Goal: Information Seeking & Learning: Learn about a topic

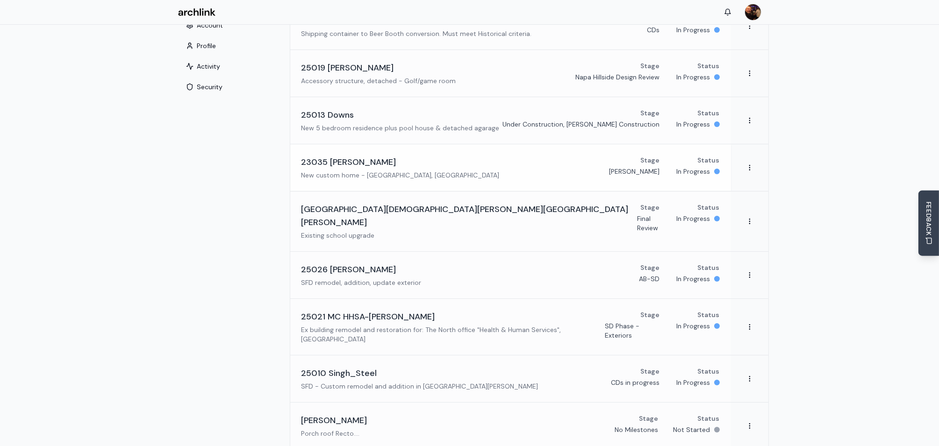
scroll to position [93, 0]
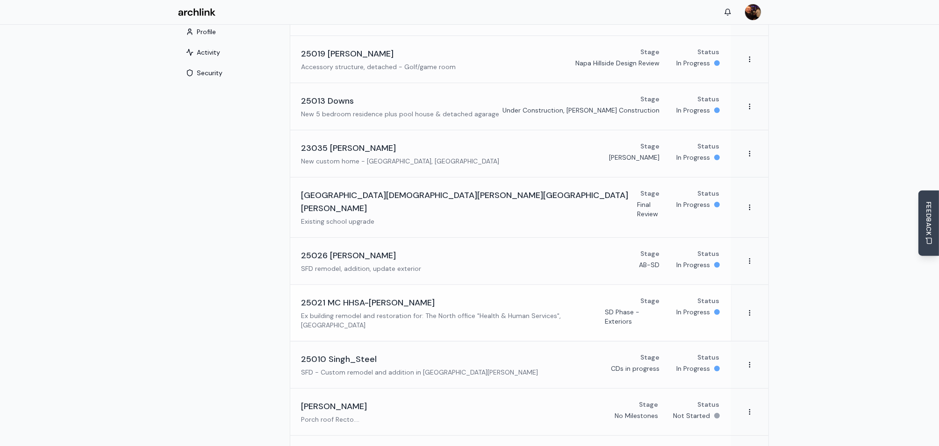
click at [364, 296] on h3 "25021 MC HHSA-[PERSON_NAME]" at bounding box center [368, 302] width 134 height 13
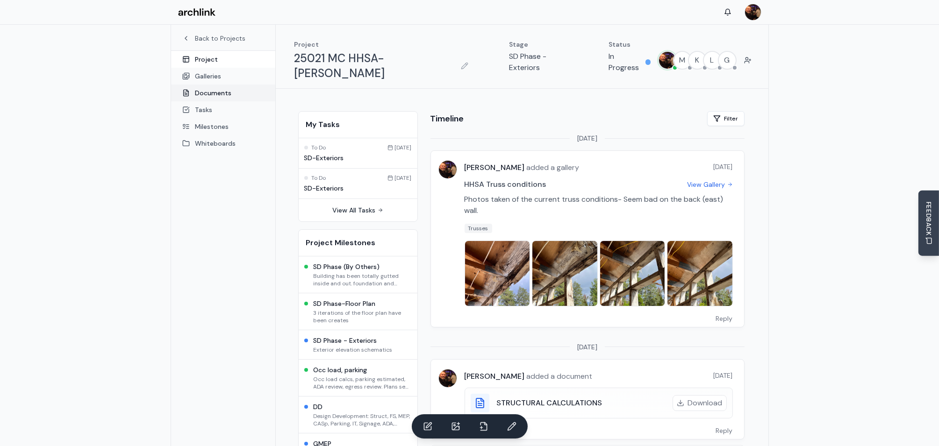
click at [213, 94] on link "Documents" at bounding box center [223, 93] width 104 height 17
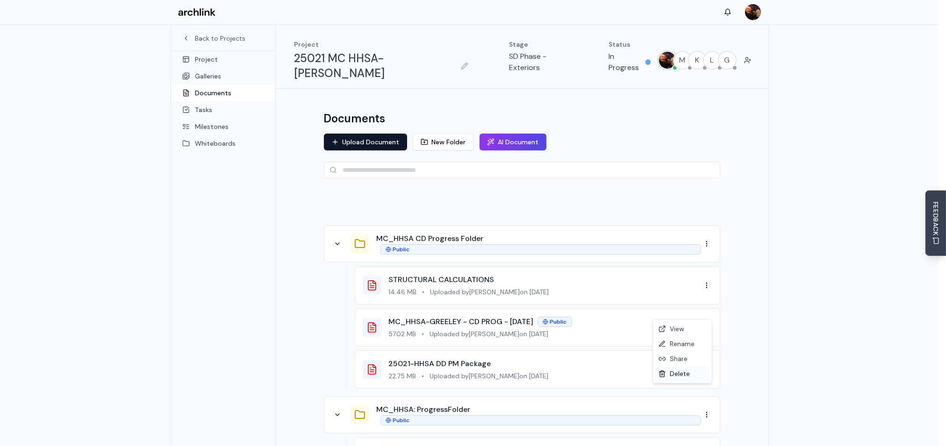
click at [677, 375] on div "Delete" at bounding box center [681, 373] width 55 height 15
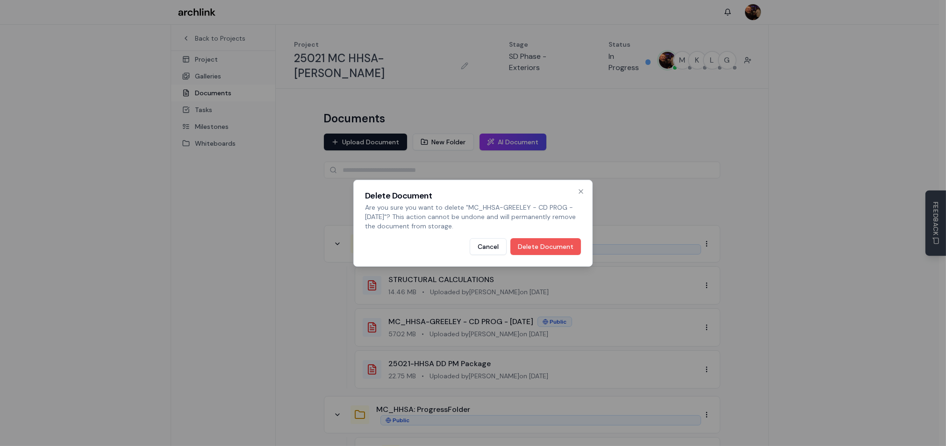
click at [544, 244] on button "Delete Document" at bounding box center [545, 246] width 71 height 17
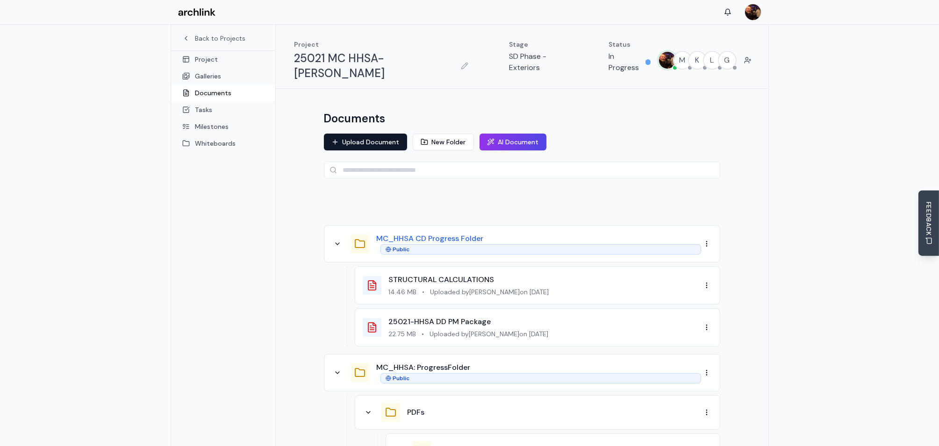
click at [416, 233] on button "MC_HHSA CD Progress Folder" at bounding box center [430, 238] width 107 height 11
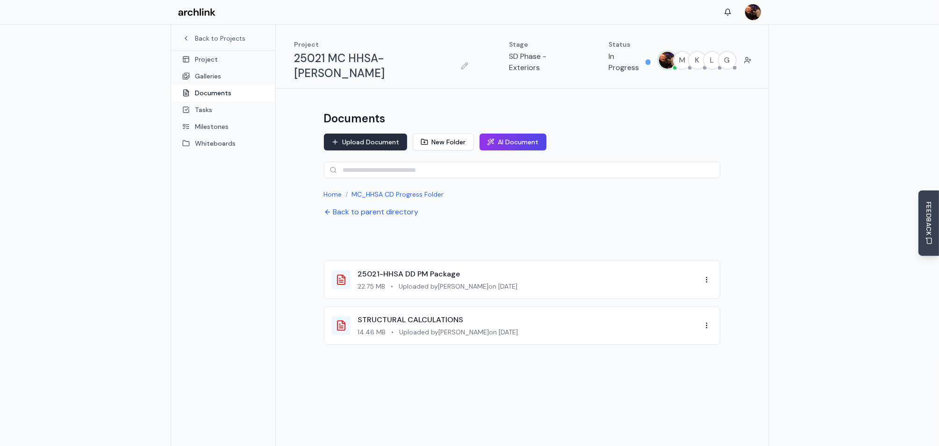
click at [383, 134] on button "Upload Document" at bounding box center [365, 142] width 83 height 17
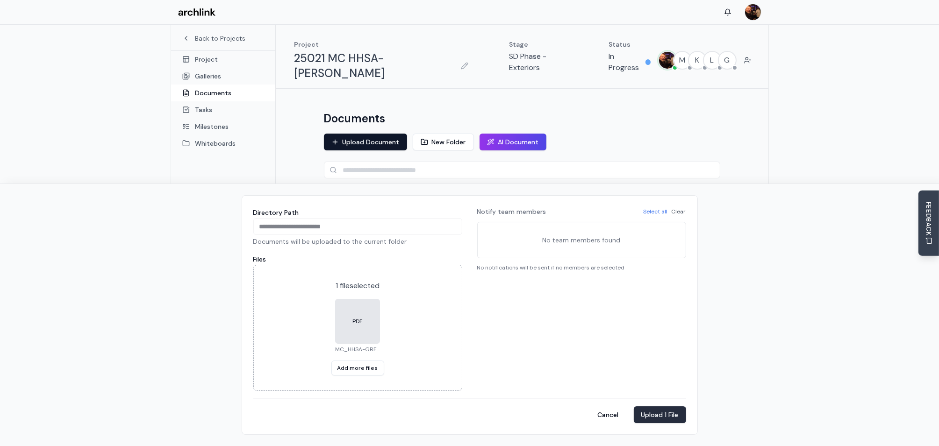
click at [658, 415] on button "Upload 1 File" at bounding box center [659, 414] width 52 height 17
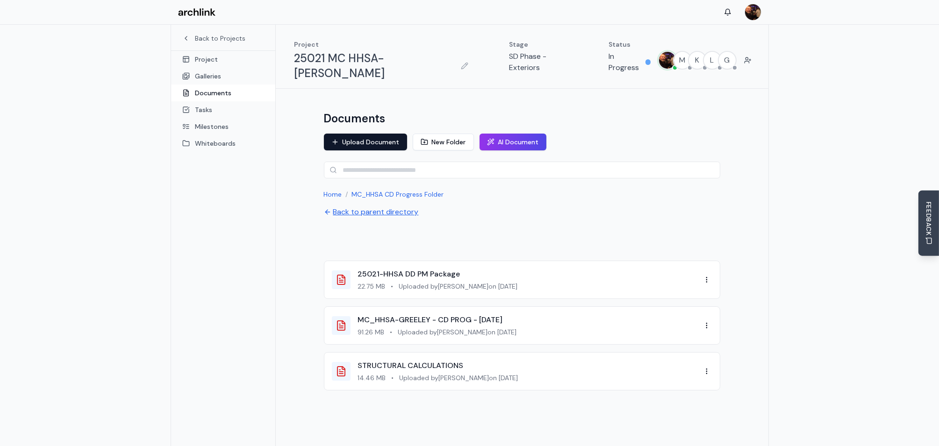
click at [403, 206] on button "Back to parent directory" at bounding box center [371, 211] width 95 height 11
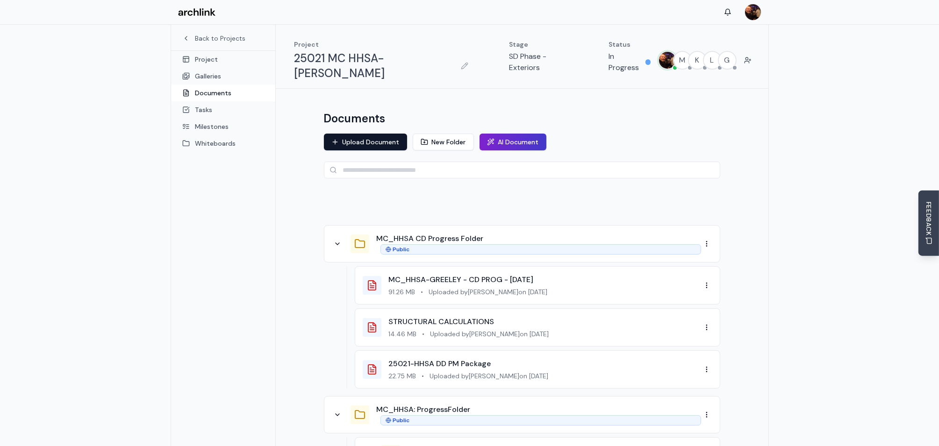
click at [519, 134] on button "AI Document" at bounding box center [512, 142] width 67 height 17
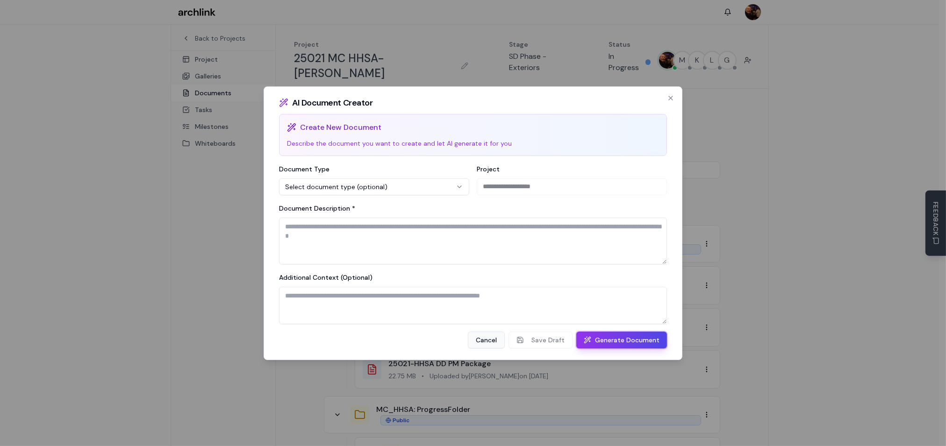
click at [498, 340] on button "Cancel" at bounding box center [486, 340] width 37 height 17
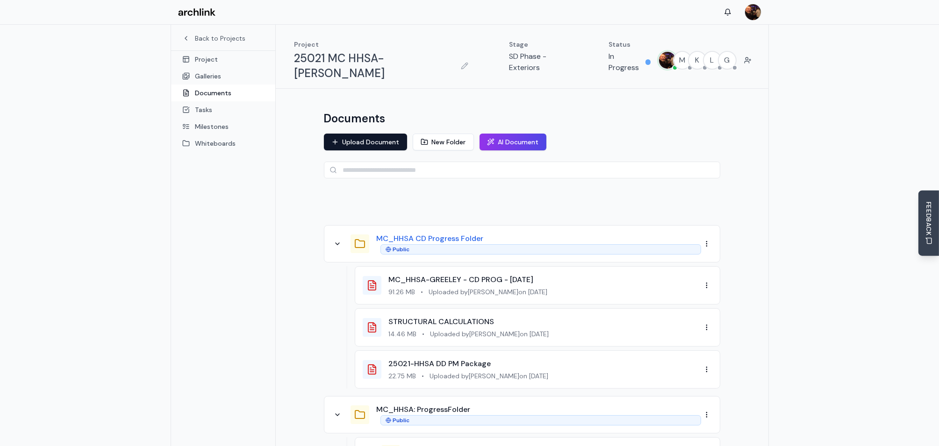
click at [460, 233] on button "MC_HHSA CD Progress Folder" at bounding box center [430, 238] width 107 height 11
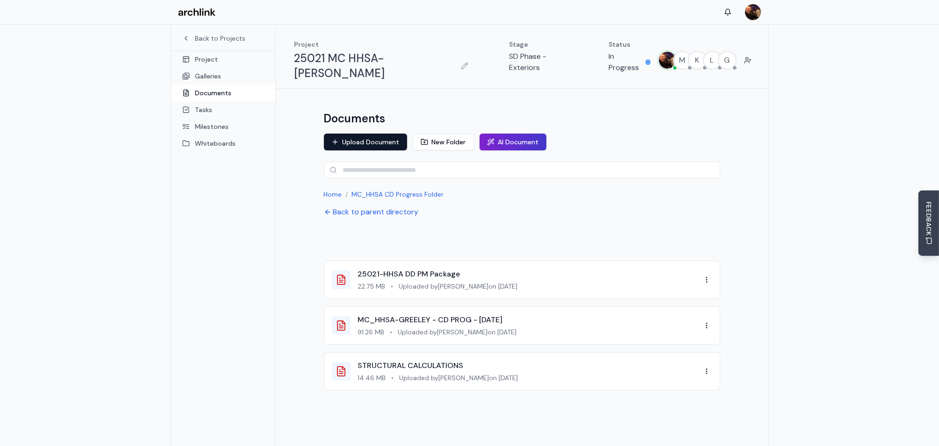
click at [512, 134] on button "AI Document" at bounding box center [512, 142] width 67 height 17
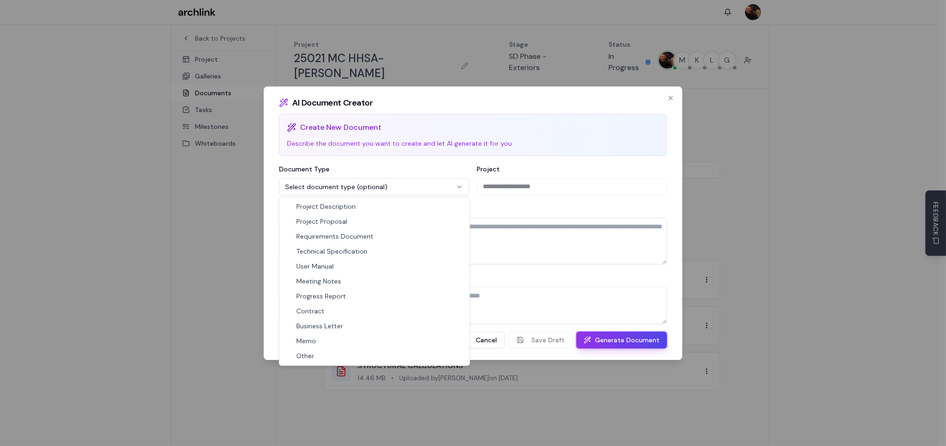
click at [457, 185] on body "**********" at bounding box center [469, 248] width 939 height 496
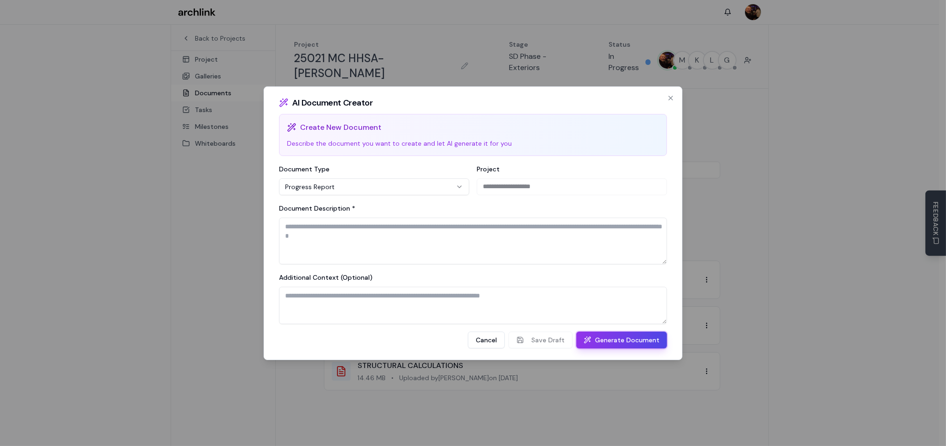
click at [397, 228] on textarea "Document Description *" at bounding box center [473, 241] width 388 height 47
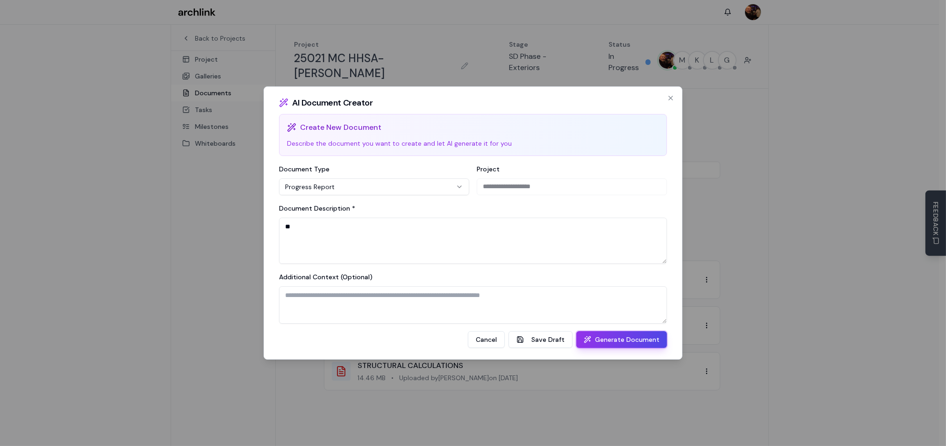
type textarea "*"
type textarea "**********"
click at [623, 342] on button "Generate Document" at bounding box center [621, 339] width 91 height 17
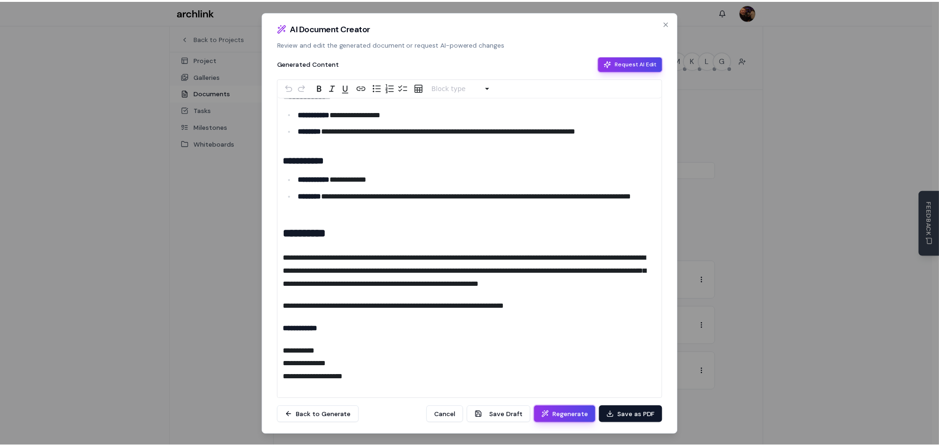
scroll to position [856, 0]
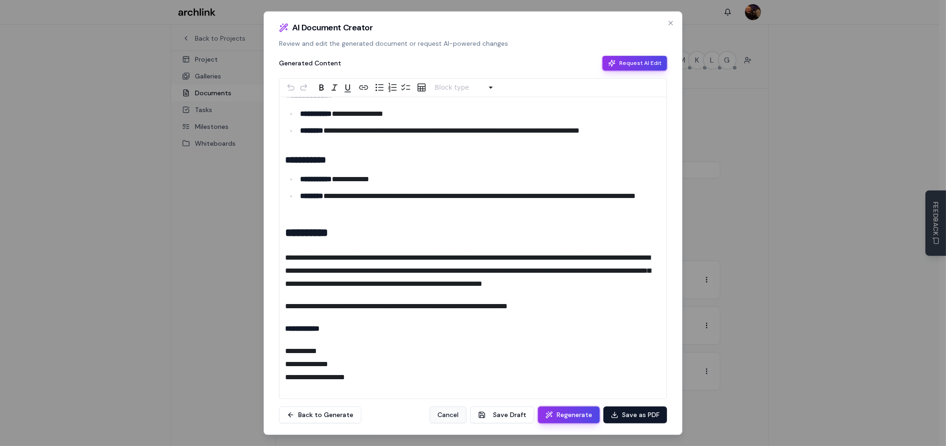
click at [453, 414] on button "Cancel" at bounding box center [447, 414] width 37 height 17
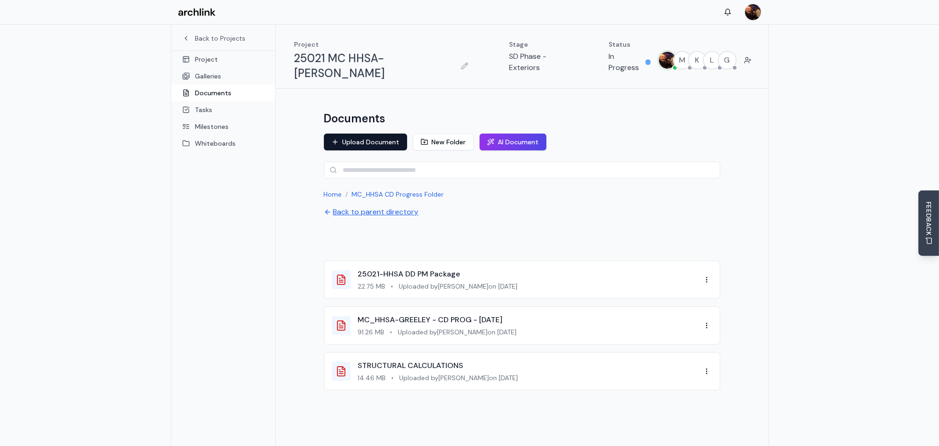
click at [377, 206] on button "Back to parent directory" at bounding box center [371, 211] width 95 height 11
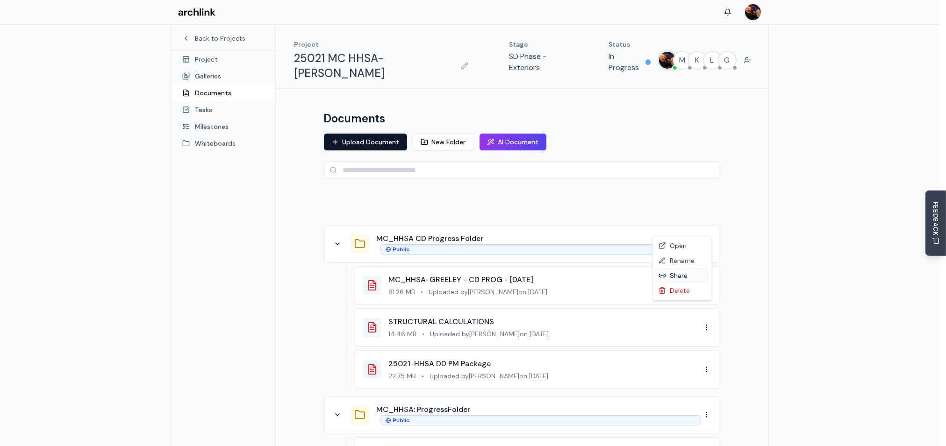
click at [682, 275] on div "Share" at bounding box center [681, 275] width 55 height 15
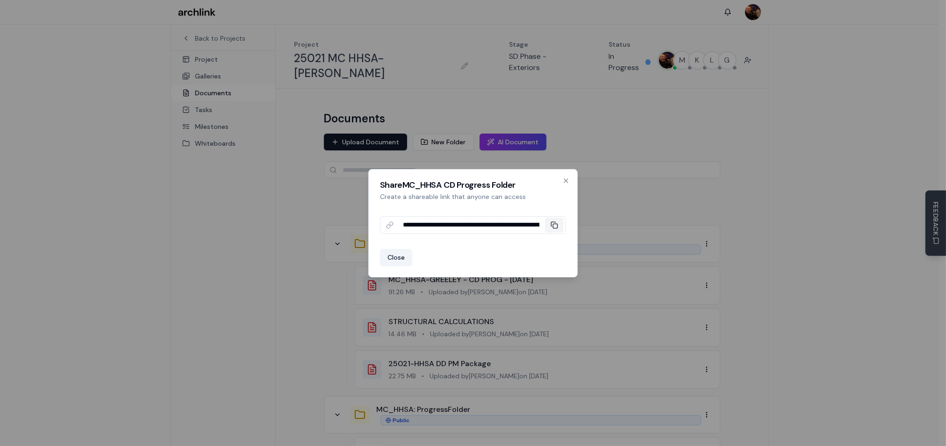
click at [557, 225] on rect at bounding box center [555, 226] width 4 height 4
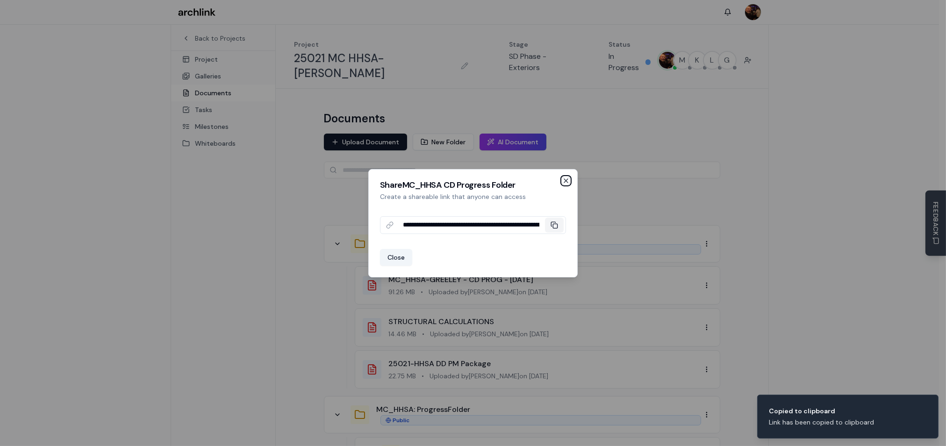
click at [567, 180] on icon "button" at bounding box center [565, 180] width 7 height 7
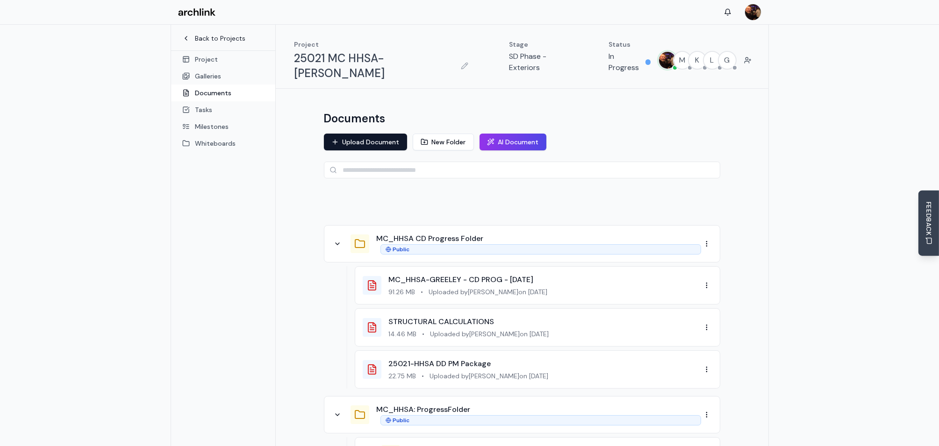
click at [208, 38] on link "Back to Projects" at bounding box center [223, 38] width 82 height 9
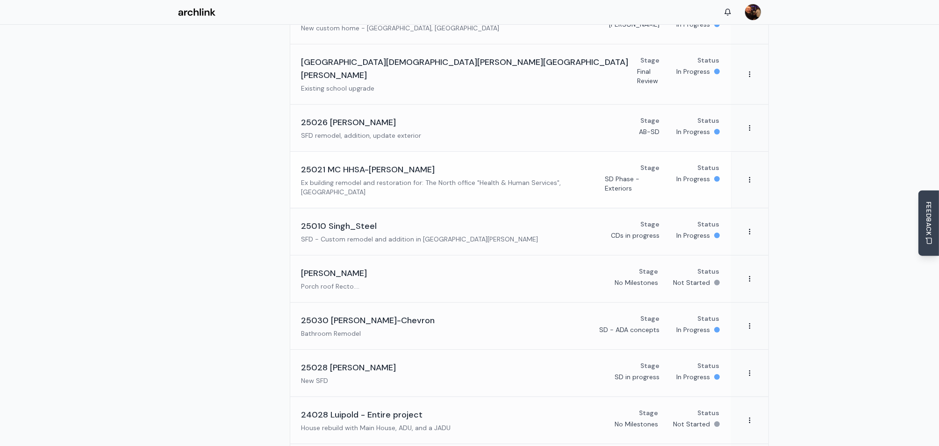
scroll to position [233, 0]
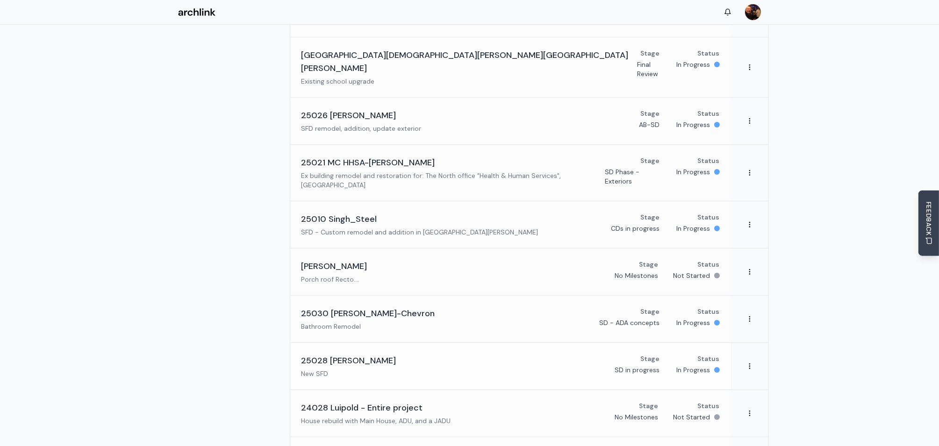
click at [360, 354] on h3 "25028 Finn-Hill" at bounding box center [348, 360] width 95 height 13
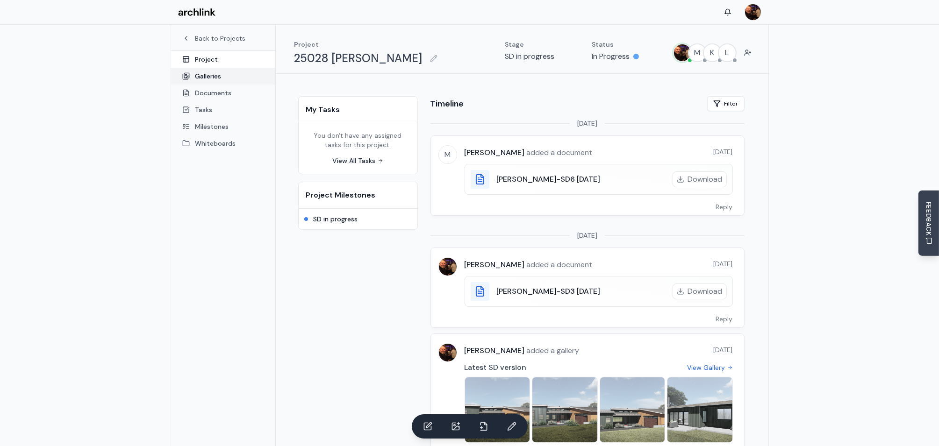
click at [213, 77] on link "Galleries" at bounding box center [223, 76] width 104 height 17
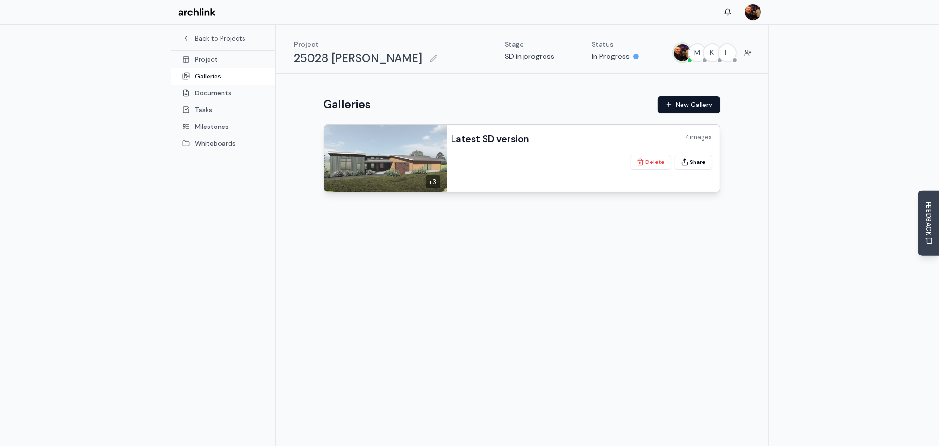
click at [424, 158] on img at bounding box center [384, 158] width 126 height 71
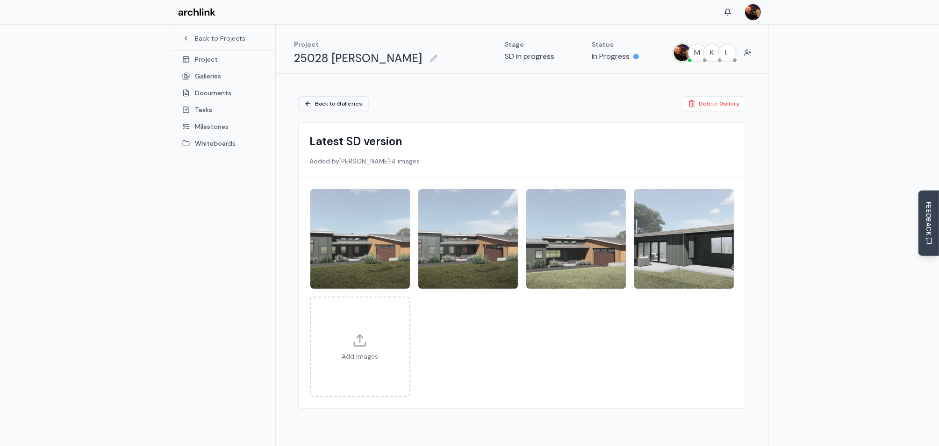
click at [316, 101] on link "Back to Galleries" at bounding box center [333, 103] width 71 height 15
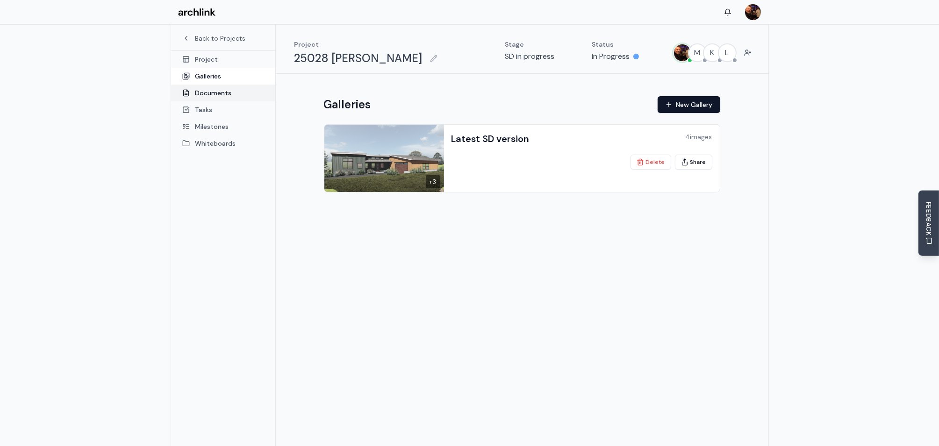
click at [220, 92] on link "Documents" at bounding box center [223, 93] width 104 height 17
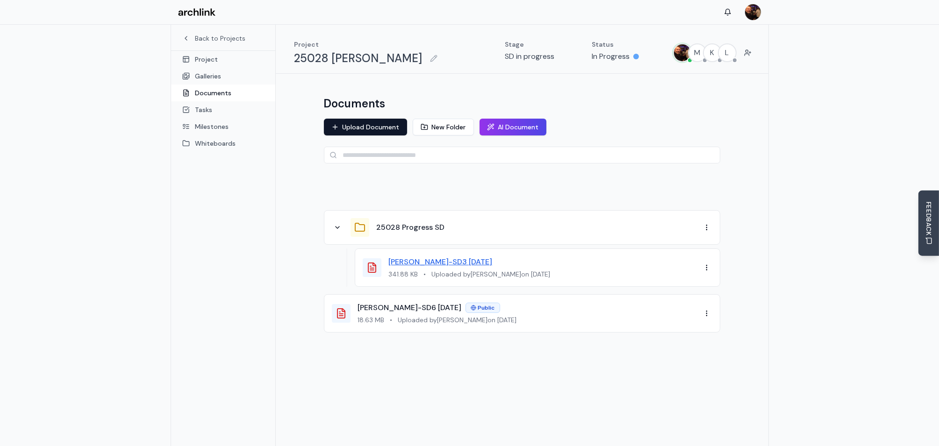
click at [394, 263] on link "Finn-SD3 8.8.25" at bounding box center [441, 262] width 104 height 10
click at [399, 306] on link "[PERSON_NAME]-SD6 [DATE]" at bounding box center [410, 308] width 104 height 10
click at [706, 312] on html "Back to Projects Project Galleries Documents Tasks Milestones Whiteboards Proje…" at bounding box center [469, 248] width 939 height 496
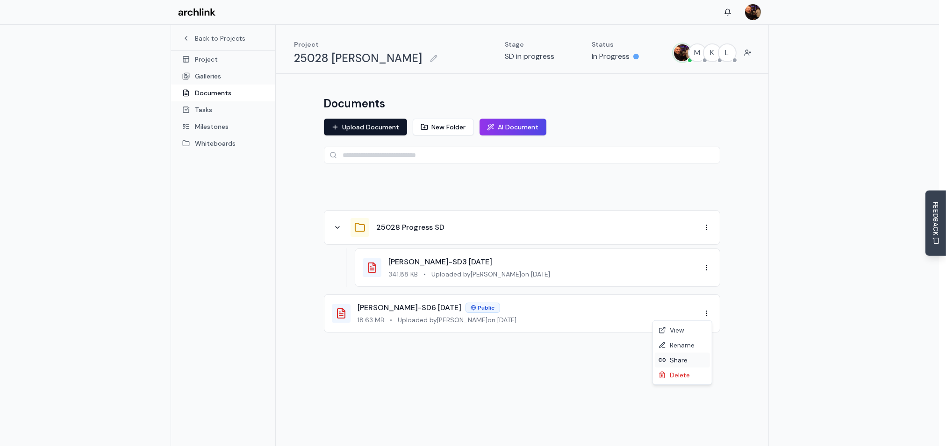
click at [684, 361] on div "Share" at bounding box center [681, 360] width 55 height 15
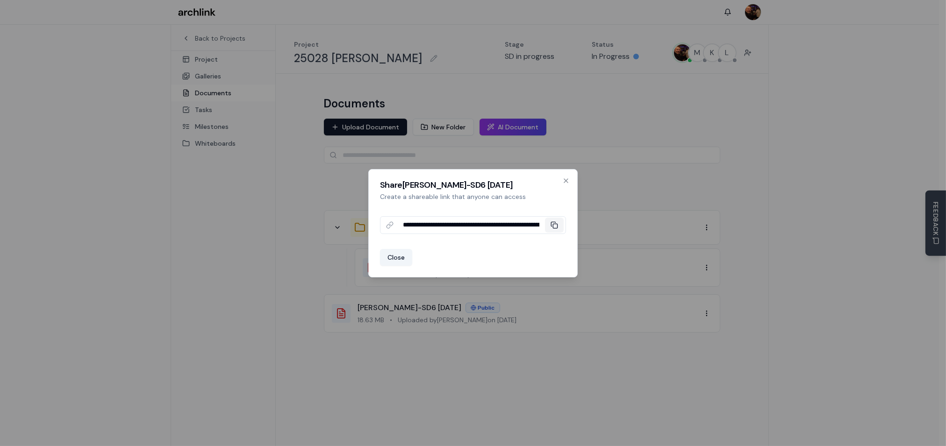
click at [554, 225] on icon at bounding box center [553, 224] width 7 height 7
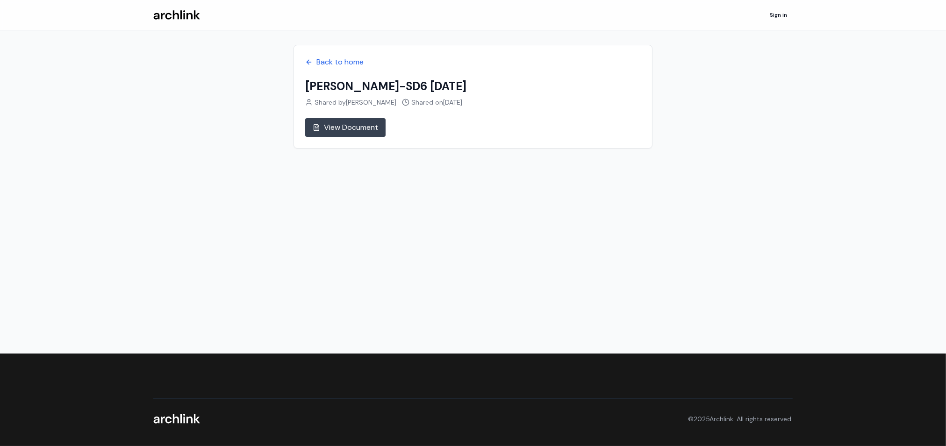
click at [362, 128] on link "View Document" at bounding box center [345, 127] width 80 height 19
